Goal: Task Accomplishment & Management: Manage account settings

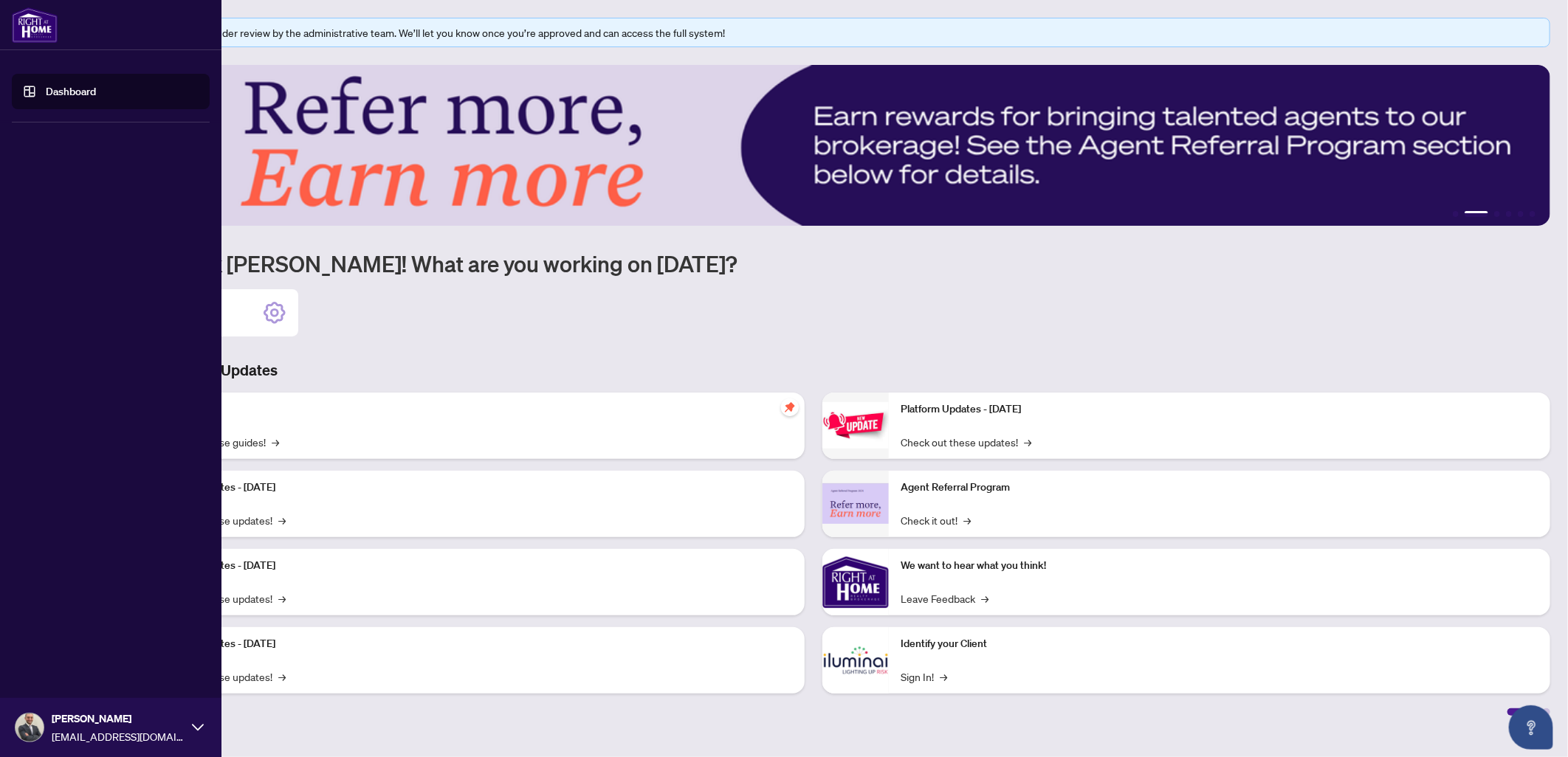
click at [39, 725] on img at bounding box center [30, 728] width 28 height 28
click at [72, 668] on span "Profile Settings" at bounding box center [78, 670] width 70 height 24
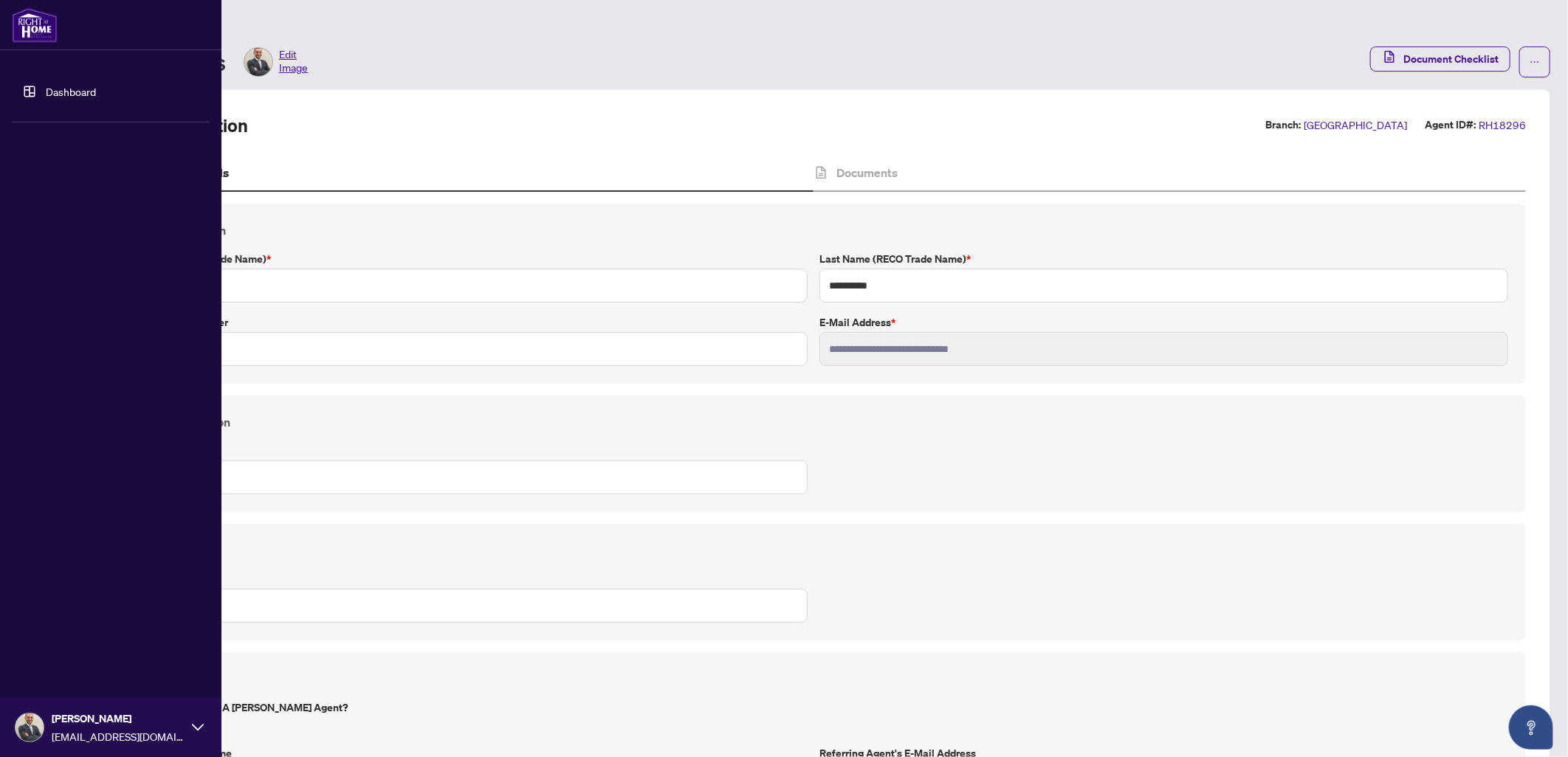
click at [42, 19] on img at bounding box center [34, 25] width 46 height 35
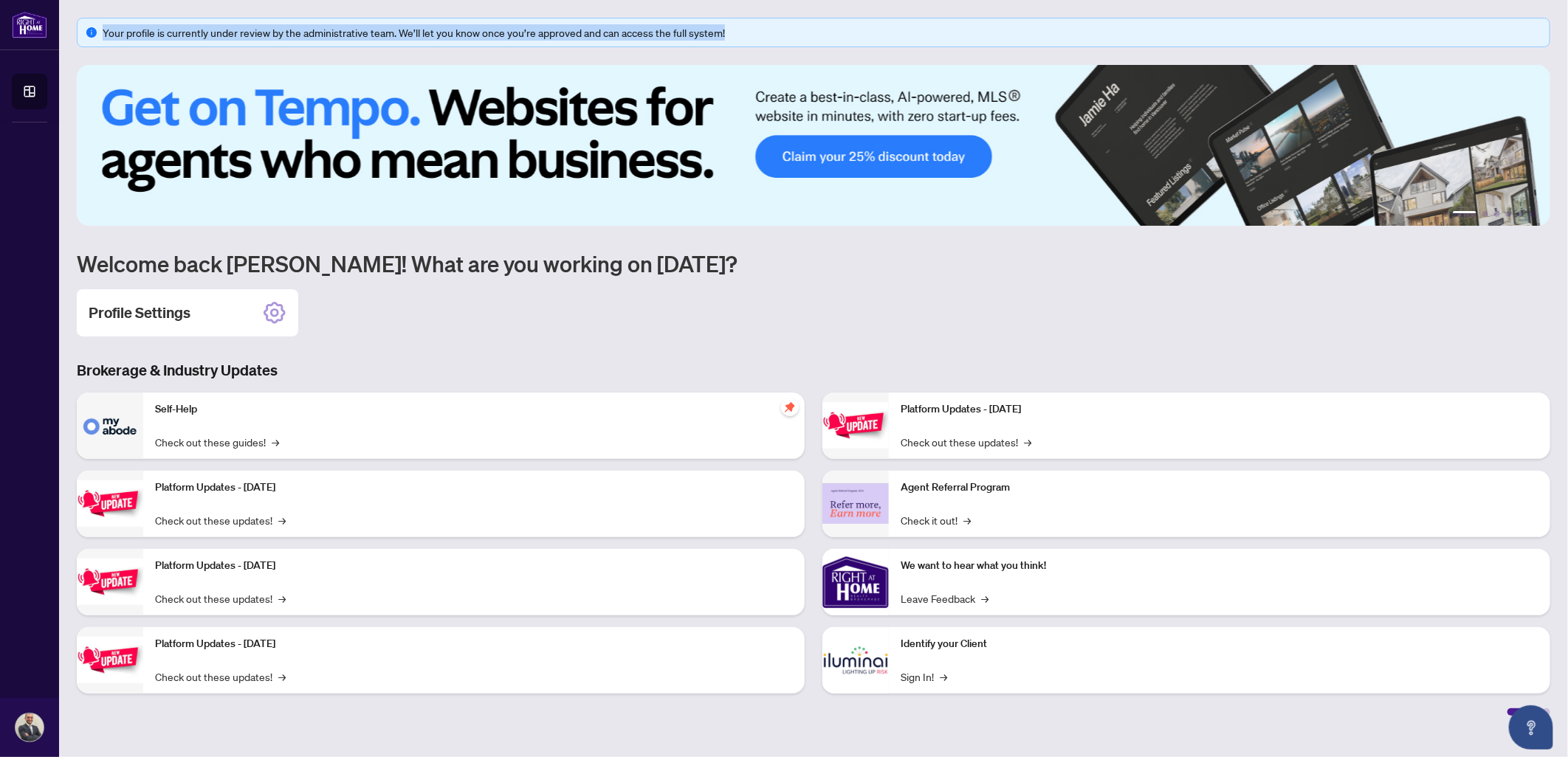
drag, startPoint x: 731, startPoint y: 32, endPoint x: 100, endPoint y: 35, distance: 631.0
click at [100, 35] on div "Your profile is currently under review by the administrative team. We’ll let yo…" at bounding box center [814, 32] width 1474 height 30
